Goal: Check status: Check status

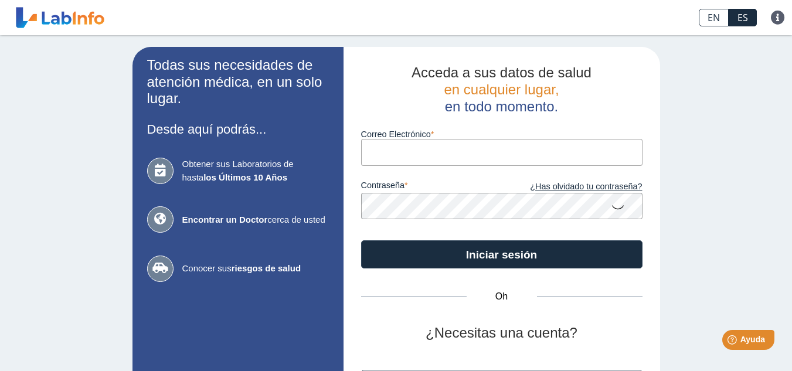
click at [406, 158] on input "Correo Electrónico" at bounding box center [501, 152] width 281 height 26
type input "[EMAIL_ADDRESS][DOMAIN_NAME]"
click at [616, 206] on icon at bounding box center [617, 206] width 14 height 23
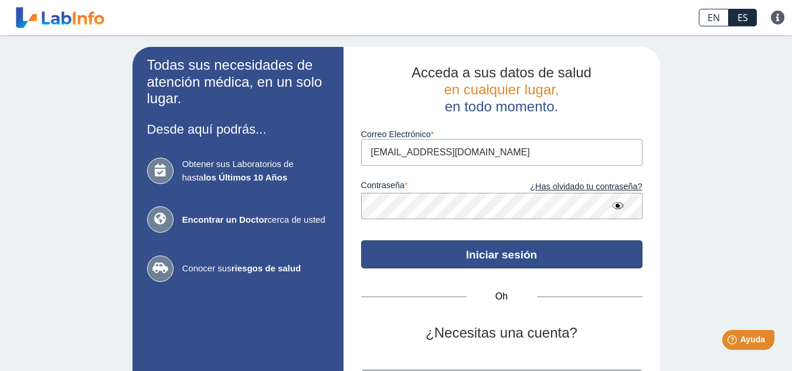
click at [473, 253] on font "Iniciar sesión" at bounding box center [501, 254] width 71 height 12
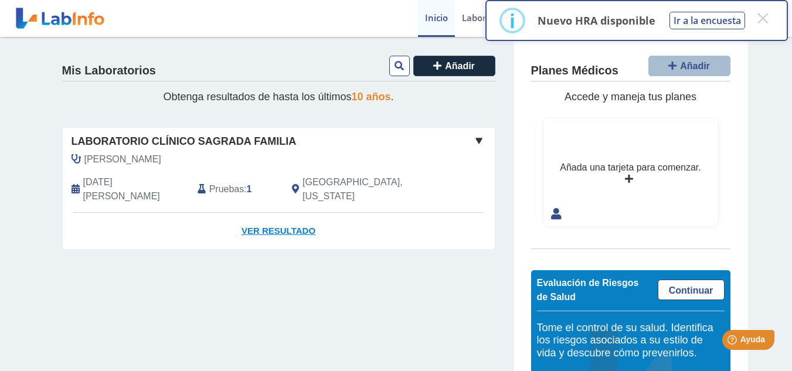
click at [264, 226] on font "Ver resultado" at bounding box center [278, 231] width 74 height 10
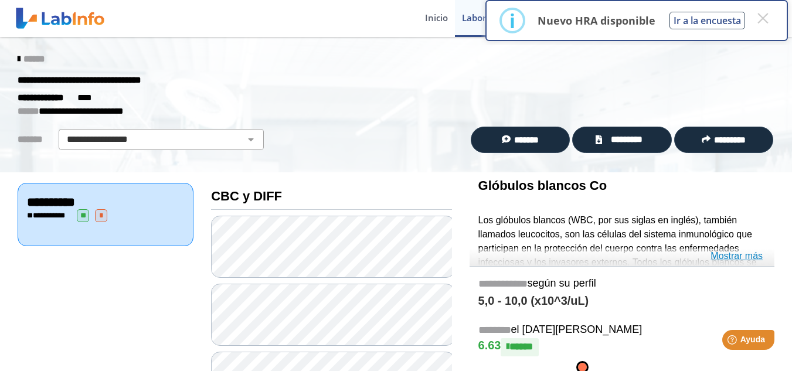
click at [724, 254] on font "Mostrar más" at bounding box center [736, 256] width 52 height 10
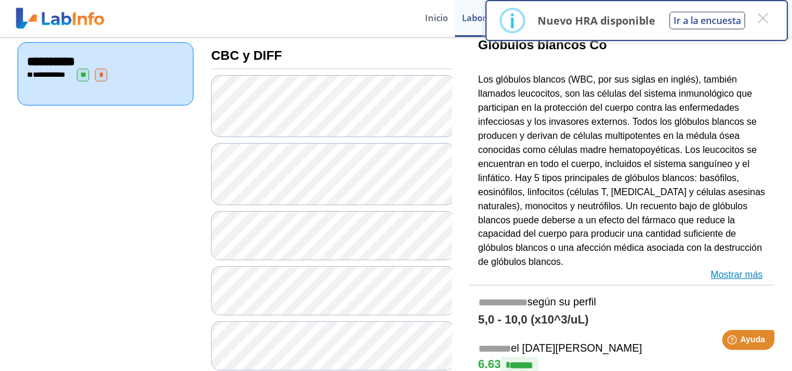
scroll to position [164, 0]
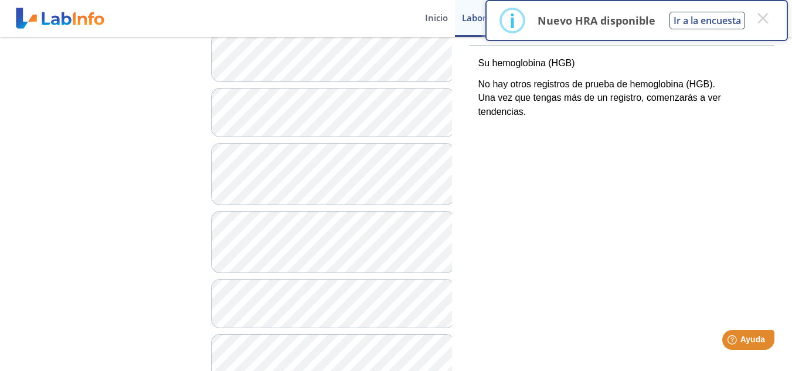
scroll to position [375, 0]
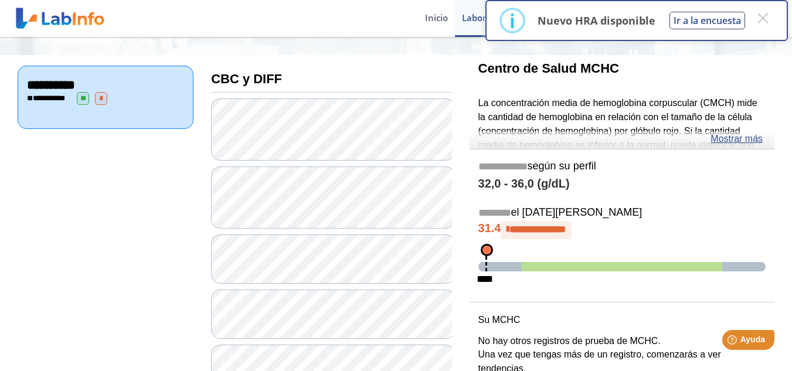
scroll to position [94, 0]
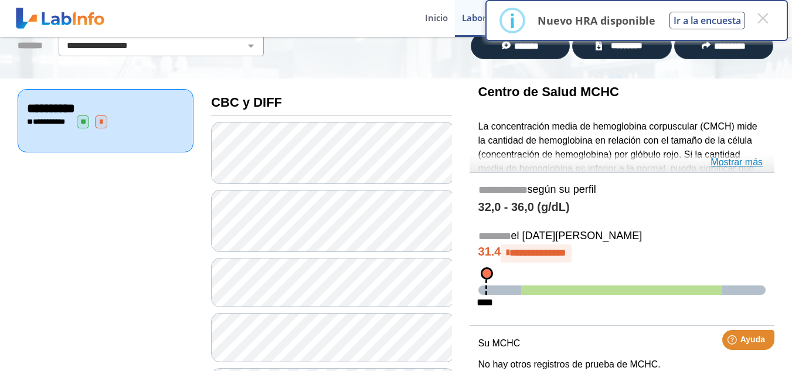
click at [741, 161] on font "Mostrar más" at bounding box center [736, 162] width 52 height 10
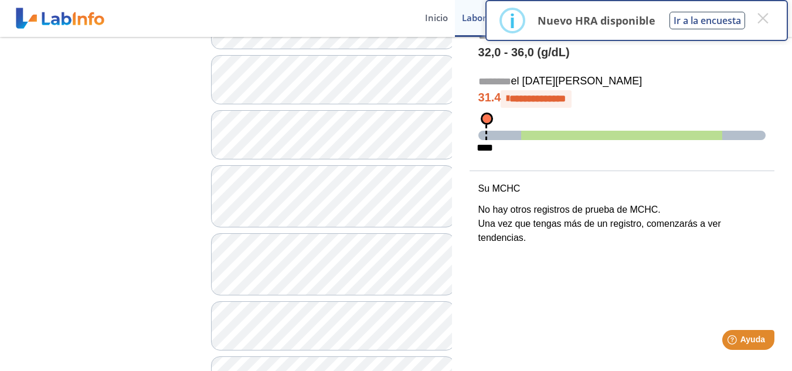
scroll to position [375, 0]
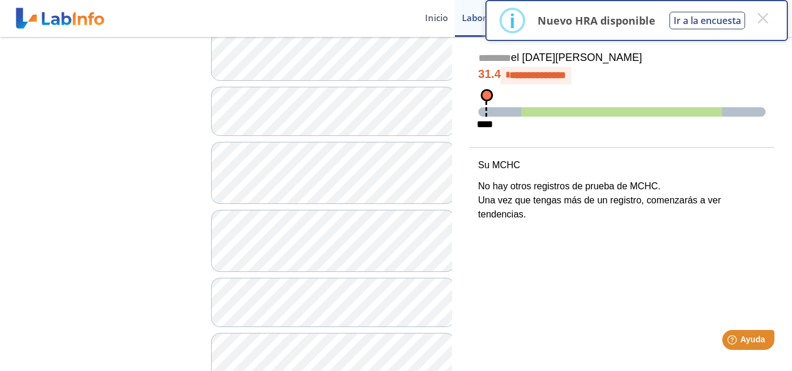
click at [789, 43] on div "× i Nuevo HRA disponible Ir a la encuesta × DE ACUERDO No Cancelar" at bounding box center [636, 22] width 311 height 45
click at [763, 21] on font "×" at bounding box center [762, 18] width 15 height 29
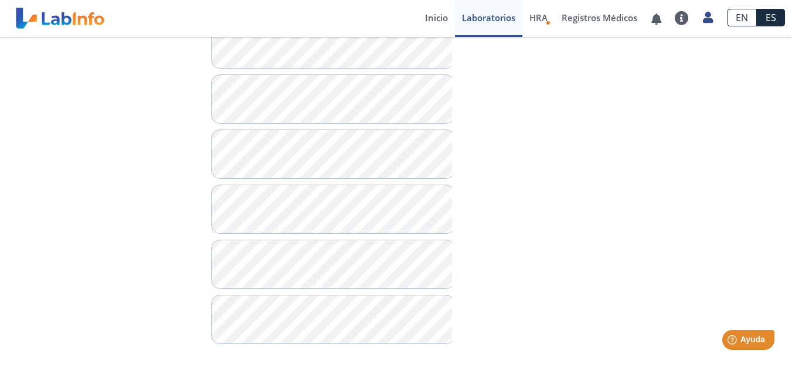
scroll to position [1033, 0]
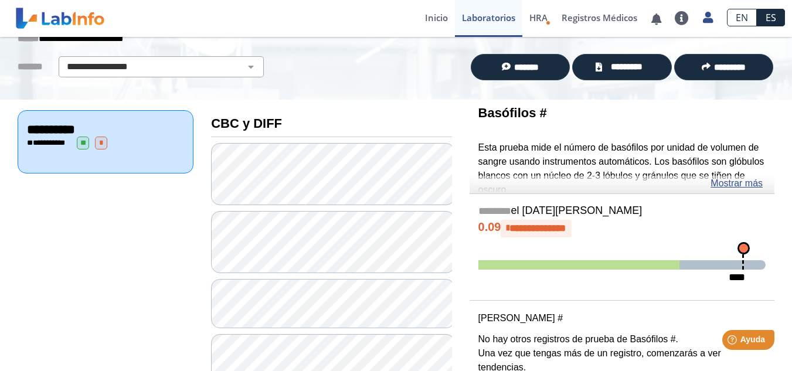
scroll to position [49, 0]
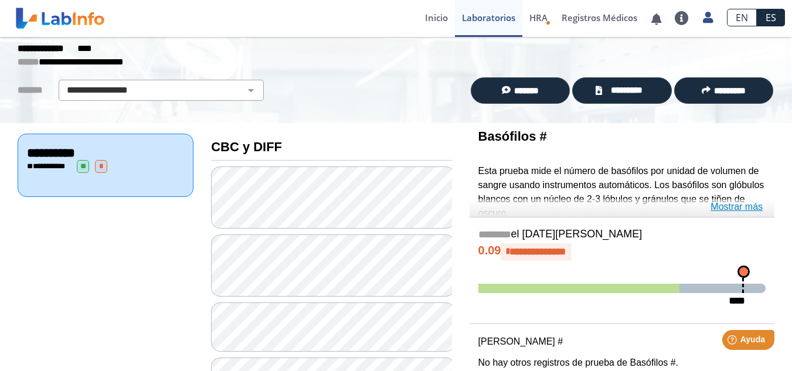
click at [736, 206] on font "Mostrar más" at bounding box center [736, 207] width 52 height 10
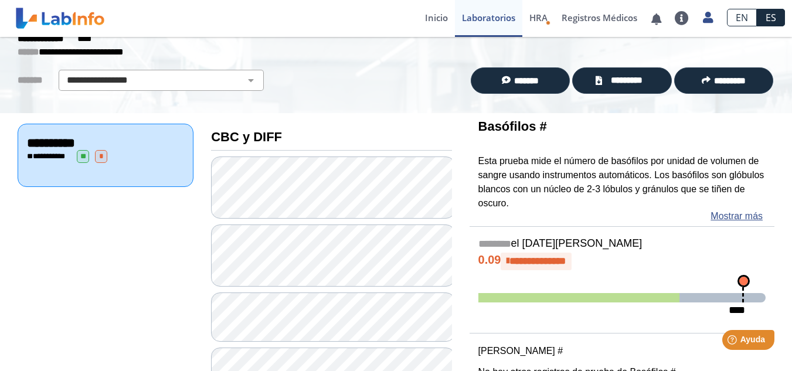
scroll to position [26, 0]
